Goal: Task Accomplishment & Management: Manage account settings

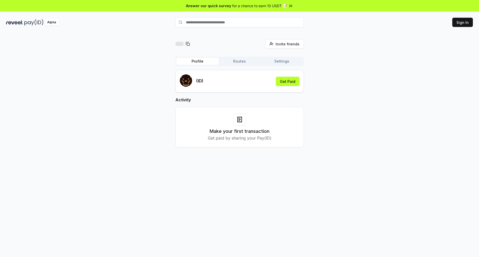
drag, startPoint x: 0, startPoint y: 0, endPoint x: 137, endPoint y: 114, distance: 178.3
click at [137, 114] on div "Invite friends Invite Profile Routes Settings (ID) Get Paid Activity Make your …" at bounding box center [239, 97] width 467 height 117
click at [462, 24] on button "Sign In" at bounding box center [463, 22] width 21 height 9
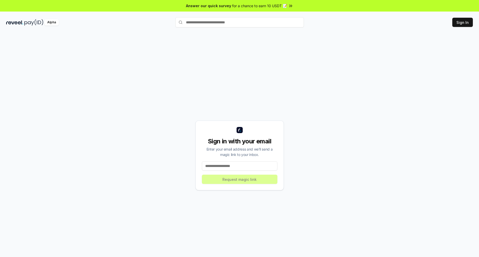
click at [231, 165] on input at bounding box center [240, 166] width 76 height 9
type input "**********"
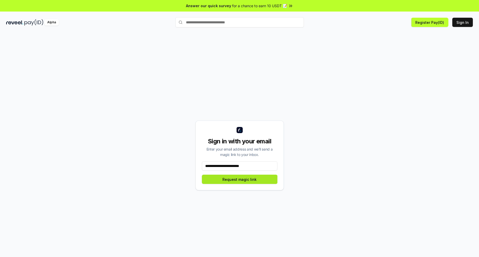
click at [238, 181] on button "Request magic link" at bounding box center [240, 179] width 76 height 9
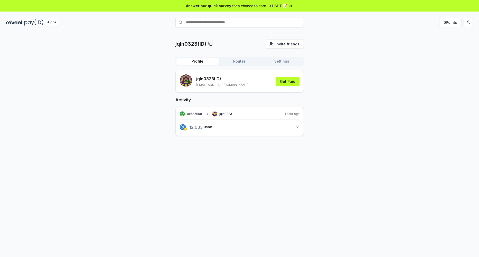
click at [273, 64] on button "Settings" at bounding box center [282, 61] width 42 height 7
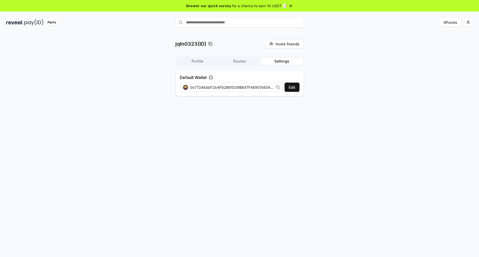
click at [202, 59] on button "Profile" at bounding box center [198, 61] width 42 height 7
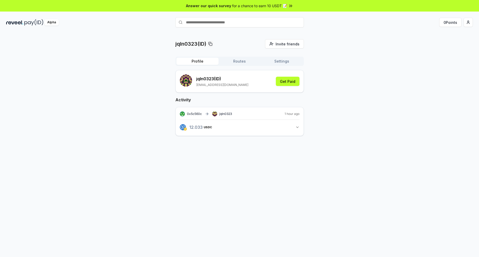
click at [295, 127] on button "12.033 USDC 12.03335432571223 USDC" at bounding box center [240, 127] width 120 height 9
click at [244, 62] on button "Routes" at bounding box center [240, 61] width 42 height 7
click at [192, 59] on button "Profile" at bounding box center [198, 61] width 42 height 7
click at [280, 62] on button "Settings" at bounding box center [282, 61] width 42 height 7
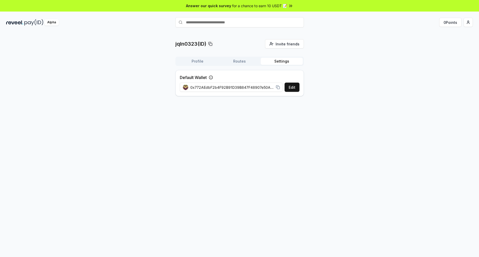
click at [192, 64] on button "Profile" at bounding box center [198, 61] width 42 height 7
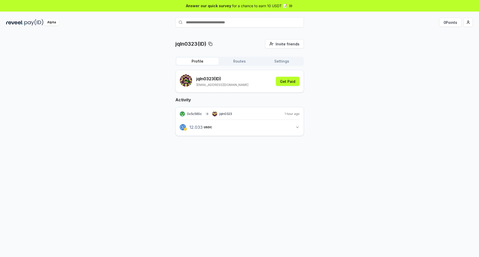
click at [105, 73] on div "jqln0323(ID) Invite friends Invite Profile Routes Settings jqln0323 (ID) rikihi…" at bounding box center [239, 91] width 467 height 105
